Goal: Information Seeking & Learning: Learn about a topic

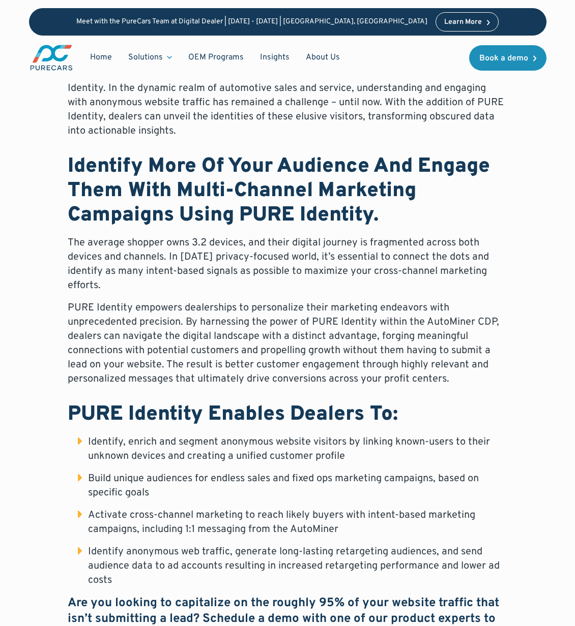
scroll to position [407, 0]
click at [483, 147] on div "Introducing a revolutionary enhancement to the AutoMiner Customer Data Platform…" at bounding box center [287, 355] width 439 height 577
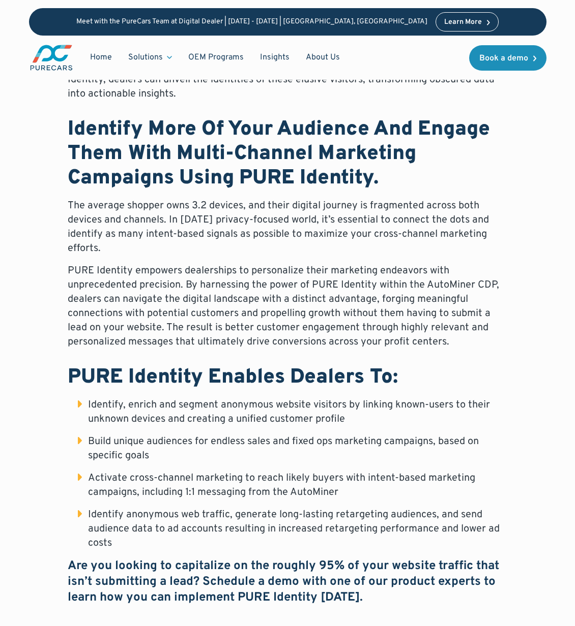
scroll to position [474, 0]
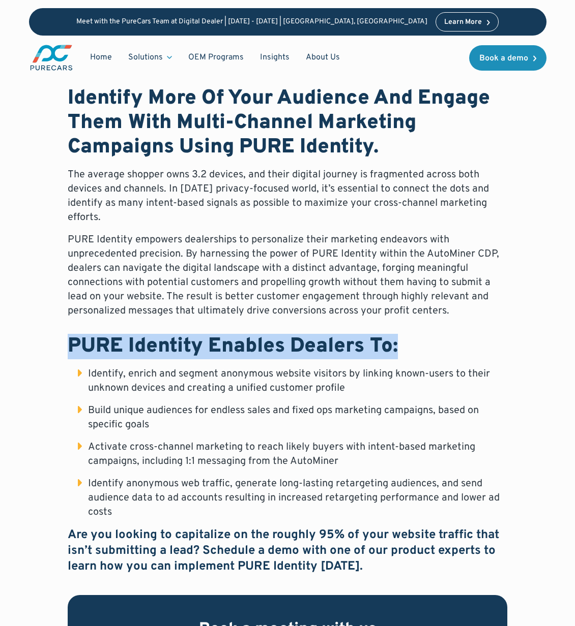
drag, startPoint x: 63, startPoint y: 343, endPoint x: 408, endPoint y: 337, distance: 345.3
click at [408, 337] on div "Introducing a revolutionary enhancement to the AutoMiner Customer Data Platform…" at bounding box center [287, 350] width 517 height 703
click at [408, 341] on h2 "PURE Identity Enables Dealers To:" at bounding box center [287, 347] width 439 height 24
click at [408, 348] on h2 "PURE Identity Enables Dealers To:" at bounding box center [287, 347] width 439 height 24
drag, startPoint x: 404, startPoint y: 346, endPoint x: 25, endPoint y: 347, distance: 379.4
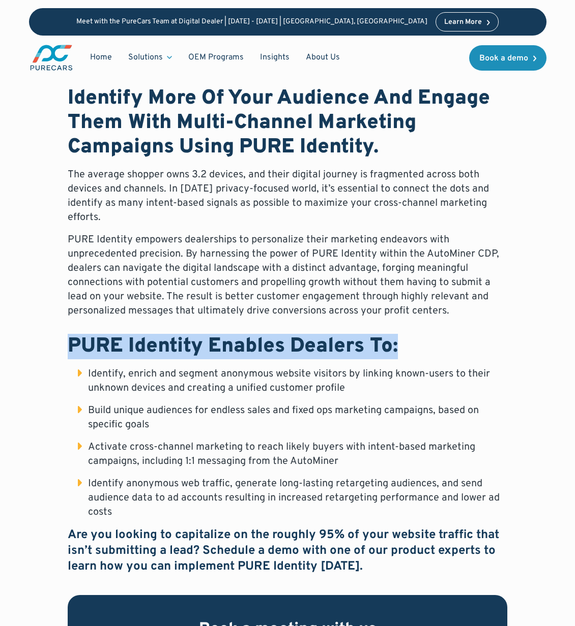
click at [25, 347] on div "Blog [DATE] Uncover Anonymous Traffic with PURE Identity Introducing a revoluti…" at bounding box center [287, 143] width 575 height 1234
click at [25, 348] on div "Blog [DATE] Uncover Anonymous Traffic with PURE Identity Introducing a revoluti…" at bounding box center [287, 143] width 575 height 1234
drag, startPoint x: 56, startPoint y: 342, endPoint x: 474, endPoint y: 339, distance: 418.5
click at [474, 339] on div "Introducing a revolutionary enhancement to the AutoMiner Customer Data Platform…" at bounding box center [287, 350] width 517 height 703
click at [471, 342] on h2 "PURE Identity Enables Dealers To:" at bounding box center [287, 347] width 439 height 24
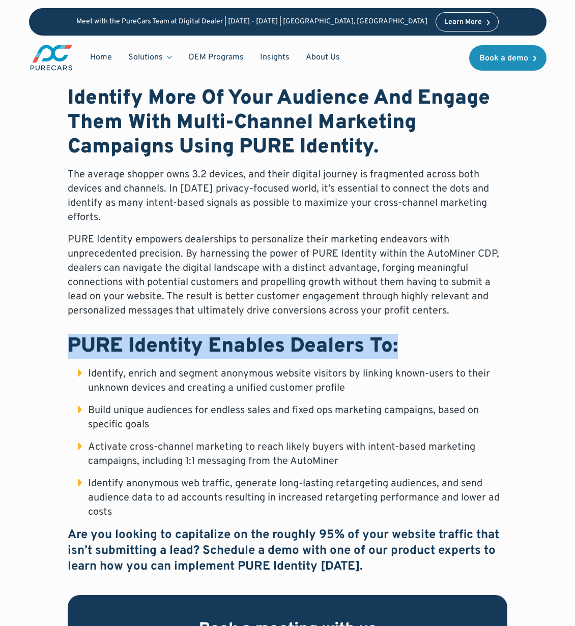
drag, startPoint x: 444, startPoint y: 347, endPoint x: 37, endPoint y: 354, distance: 407.4
click at [37, 355] on div "Introducing a revolutionary enhancement to the AutoMiner Customer Data Platform…" at bounding box center [287, 350] width 517 height 703
click at [36, 354] on div "Introducing a revolutionary enhancement to the AutoMiner Customer Data Platform…" at bounding box center [287, 350] width 517 height 703
click at [34, 352] on div "Introducing a revolutionary enhancement to the AutoMiner Customer Data Platform…" at bounding box center [287, 350] width 517 height 703
drag, startPoint x: 37, startPoint y: 346, endPoint x: 442, endPoint y: 347, distance: 405.3
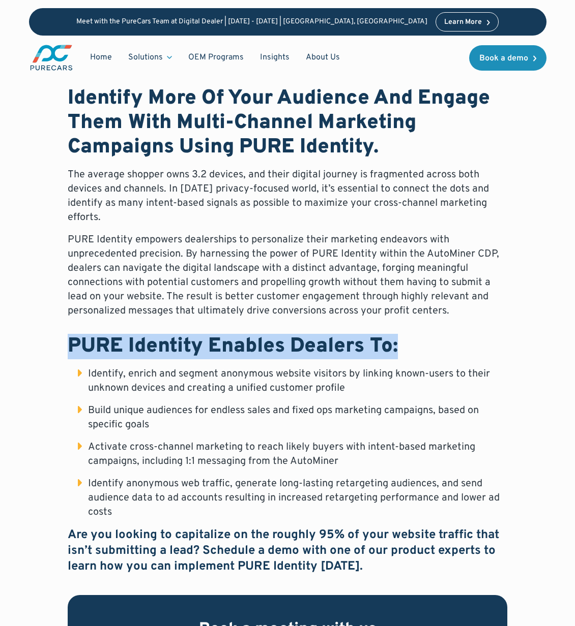
click at [442, 347] on div "Introducing a revolutionary enhancement to the AutoMiner Customer Data Platform…" at bounding box center [287, 350] width 517 height 703
click at [443, 347] on h2 "PURE Identity Enables Dealers To:" at bounding box center [287, 347] width 439 height 24
click at [455, 343] on h2 "PURE Identity Enables Dealers To:" at bounding box center [287, 347] width 439 height 24
click at [456, 345] on h2 "PURE Identity Enables Dealers To:" at bounding box center [287, 347] width 439 height 24
click at [454, 346] on h2 "PURE Identity Enables Dealers To:" at bounding box center [287, 347] width 439 height 24
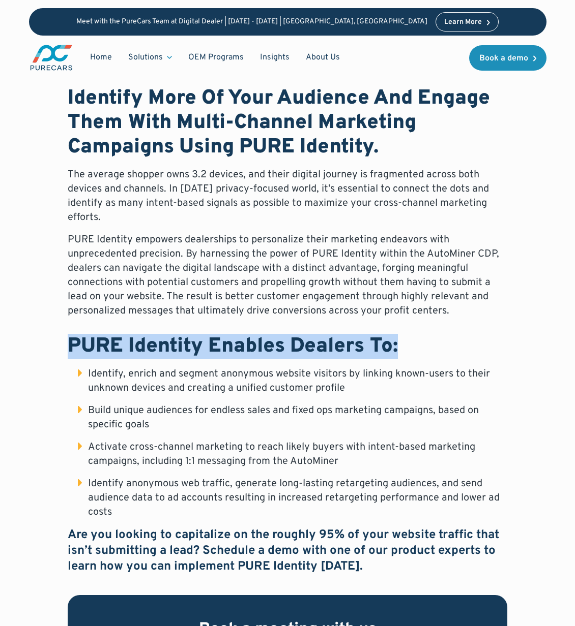
drag, startPoint x: 440, startPoint y: 346, endPoint x: -36, endPoint y: 344, distance: 476.0
click at [50, 348] on div "Introducing a revolutionary enhancement to the AutoMiner Customer Data Platform…" at bounding box center [287, 350] width 517 height 703
click at [49, 349] on div "Introducing a revolutionary enhancement to the AutoMiner Customer Data Platform…" at bounding box center [287, 350] width 517 height 703
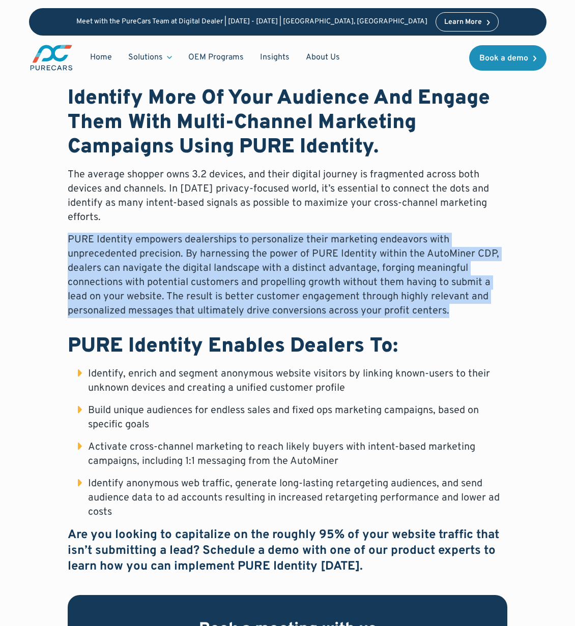
drag, startPoint x: 62, startPoint y: 231, endPoint x: 489, endPoint y: 311, distance: 435.1
click at [489, 311] on div "Introducing a revolutionary enhancement to the AutoMiner Customer Data Platform…" at bounding box center [287, 350] width 517 height 703
click at [263, 271] on p "PURE Identity empowers dealerships to personalize their marketing endeavors wit…" at bounding box center [287, 275] width 439 height 85
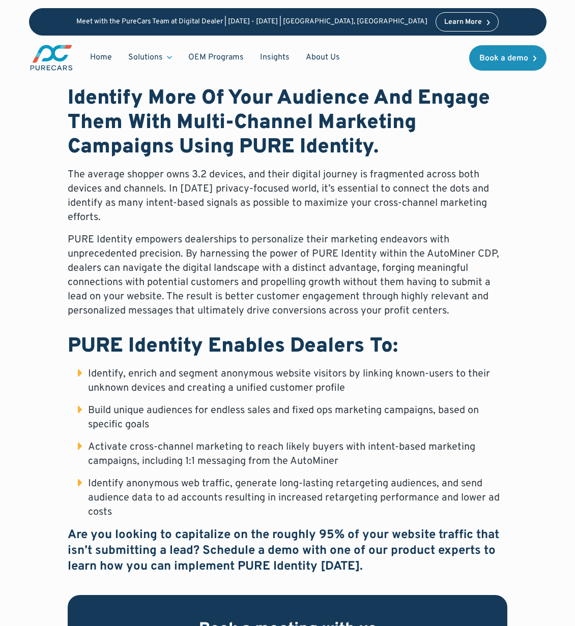
click at [466, 153] on h2 "Identify More Of Your Audience And Engage Them With Multi-Channel Marketing Cam…" at bounding box center [287, 122] width 439 height 73
